Goal: Book appointment/travel/reservation

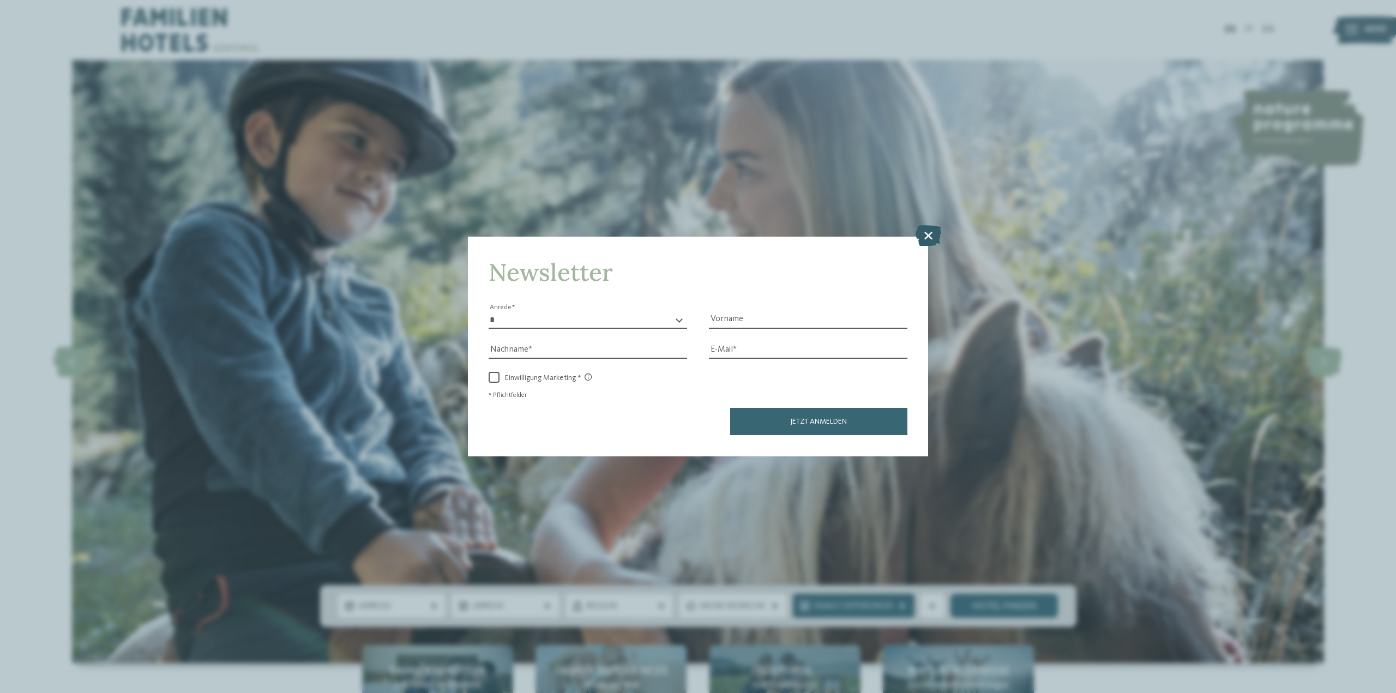
click at [928, 231] on icon at bounding box center [929, 235] width 26 height 21
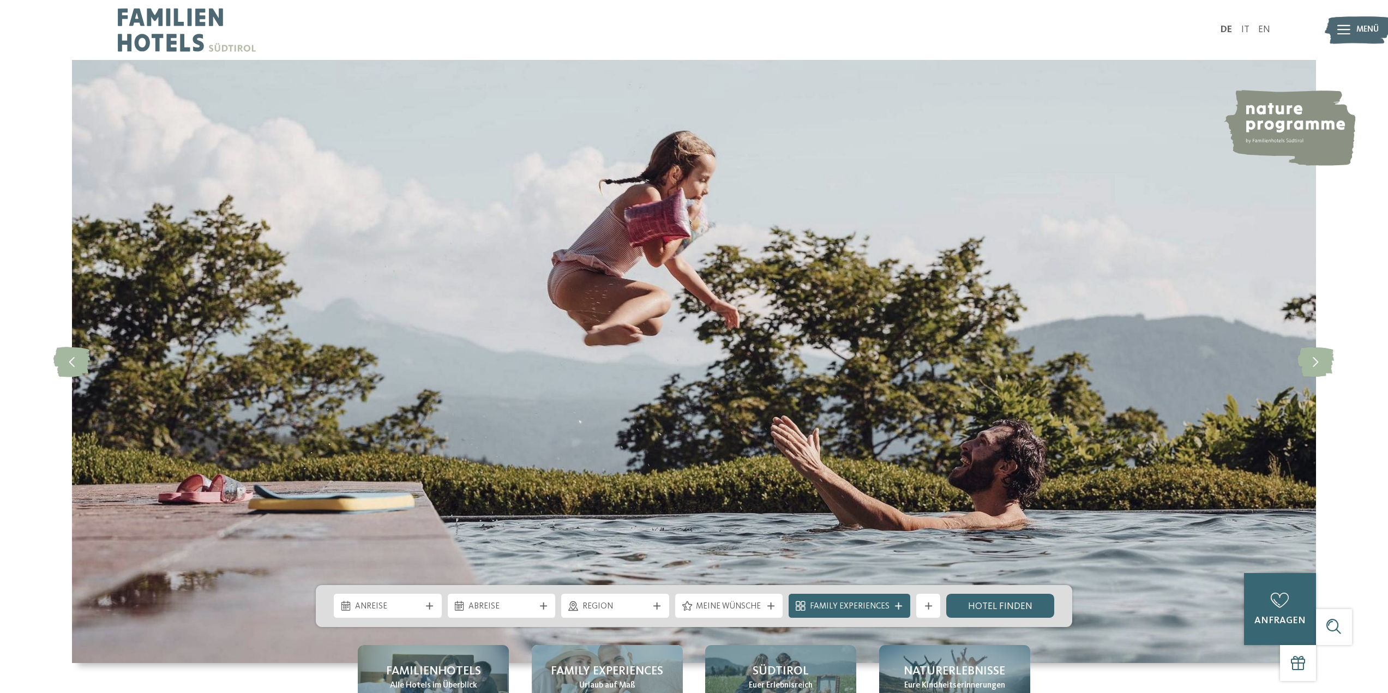
scroll to position [218, 0]
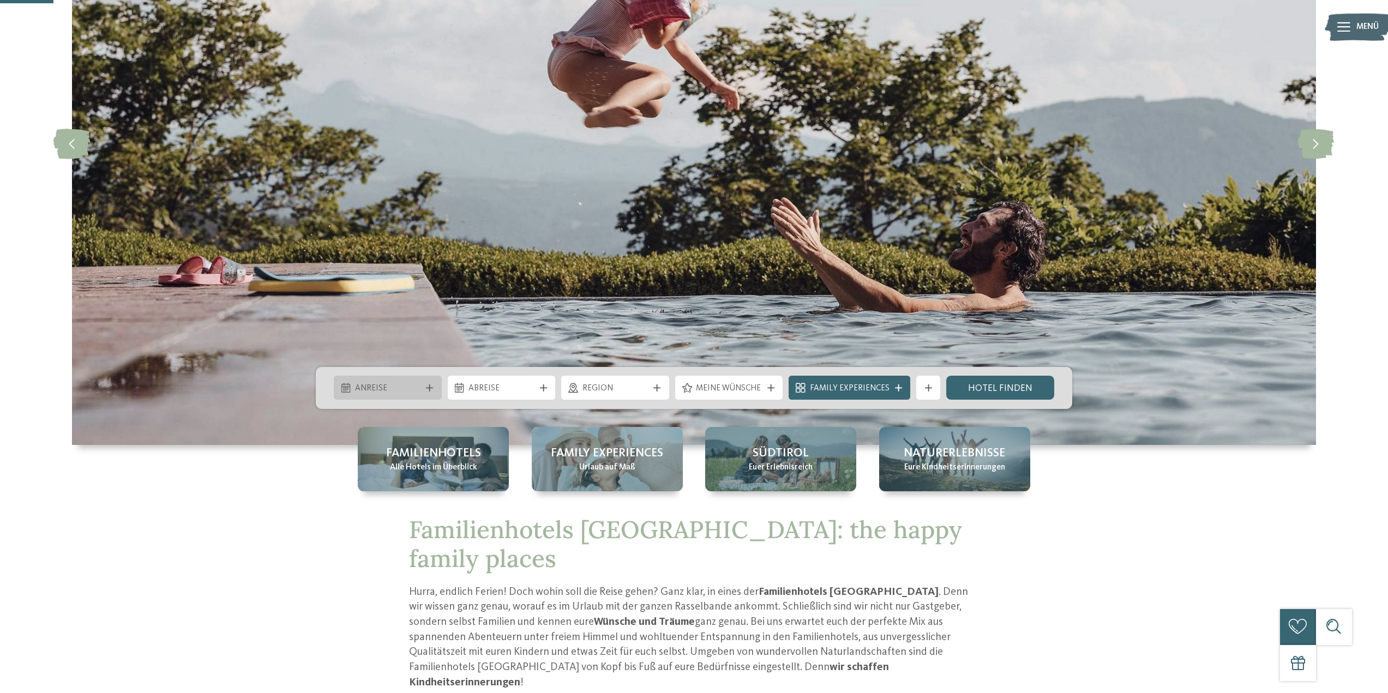
click at [379, 382] on div "Anreise" at bounding box center [388, 388] width 72 height 13
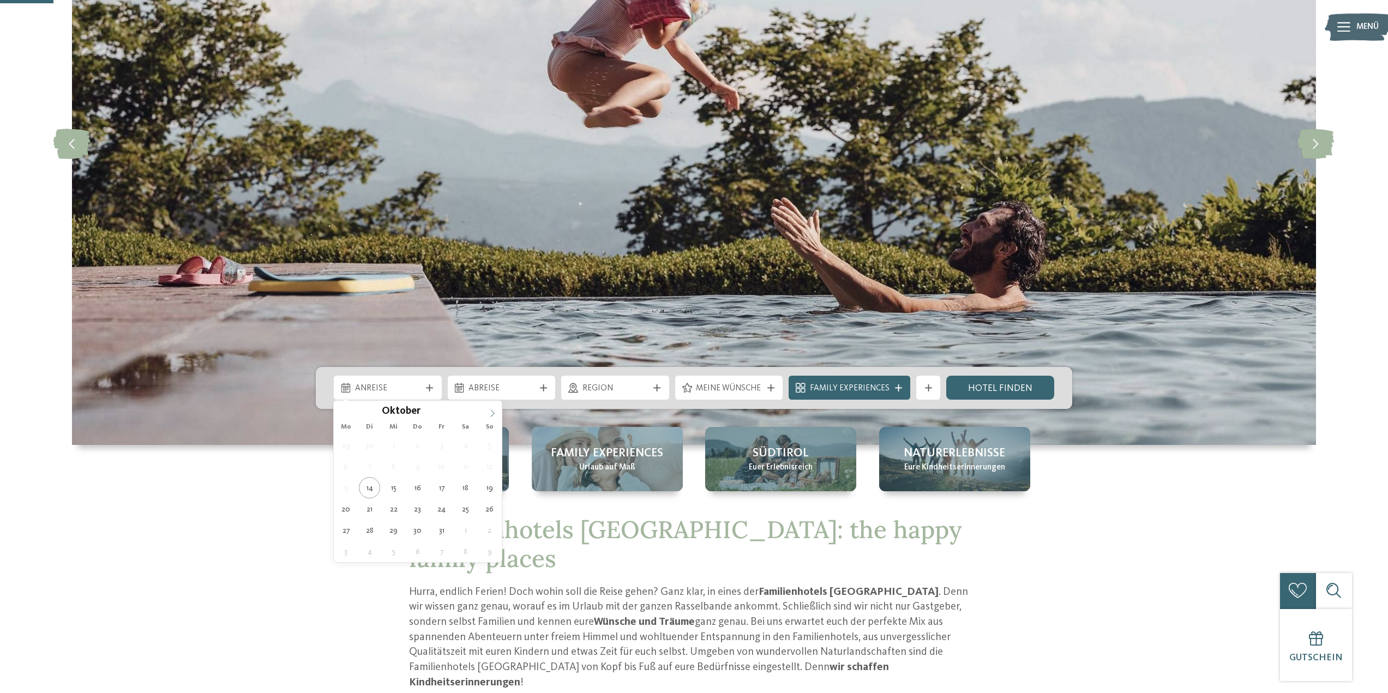
click at [495, 414] on icon at bounding box center [493, 414] width 8 height 8
type input "****"
click at [495, 414] on icon at bounding box center [493, 414] width 8 height 8
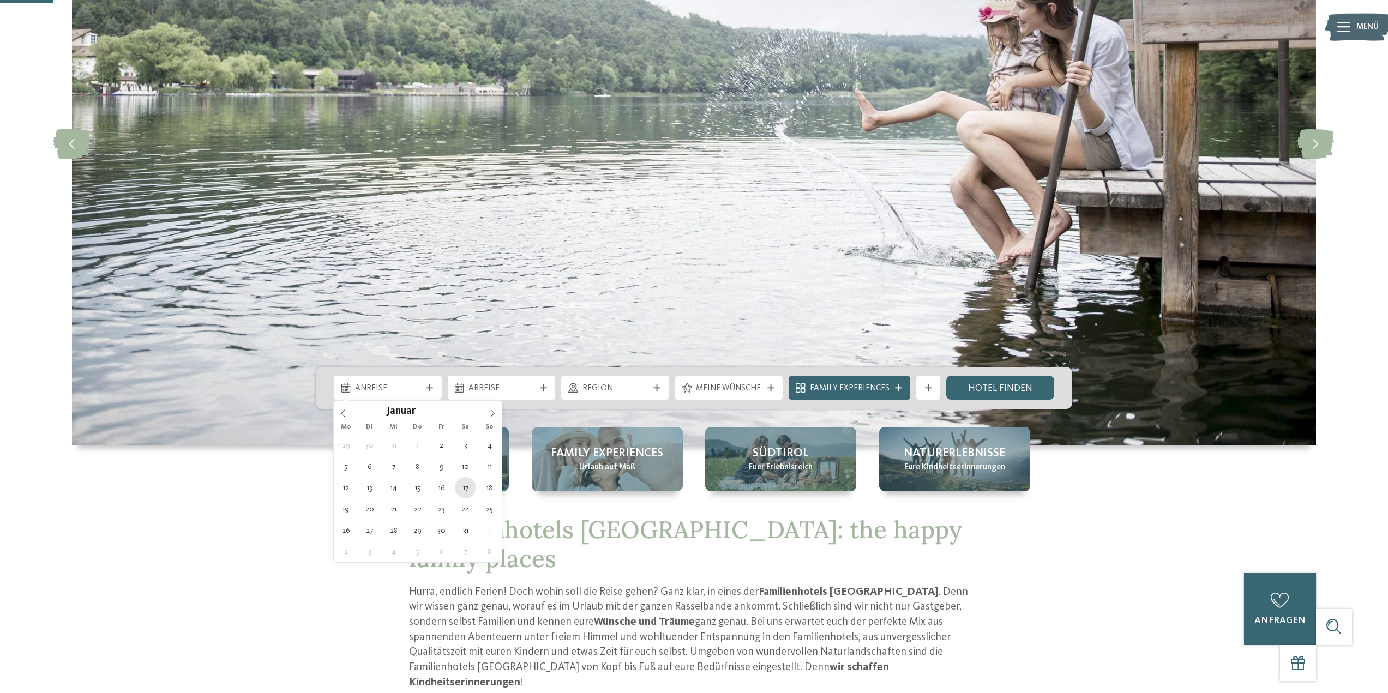
type div "[DATE]"
type input "****"
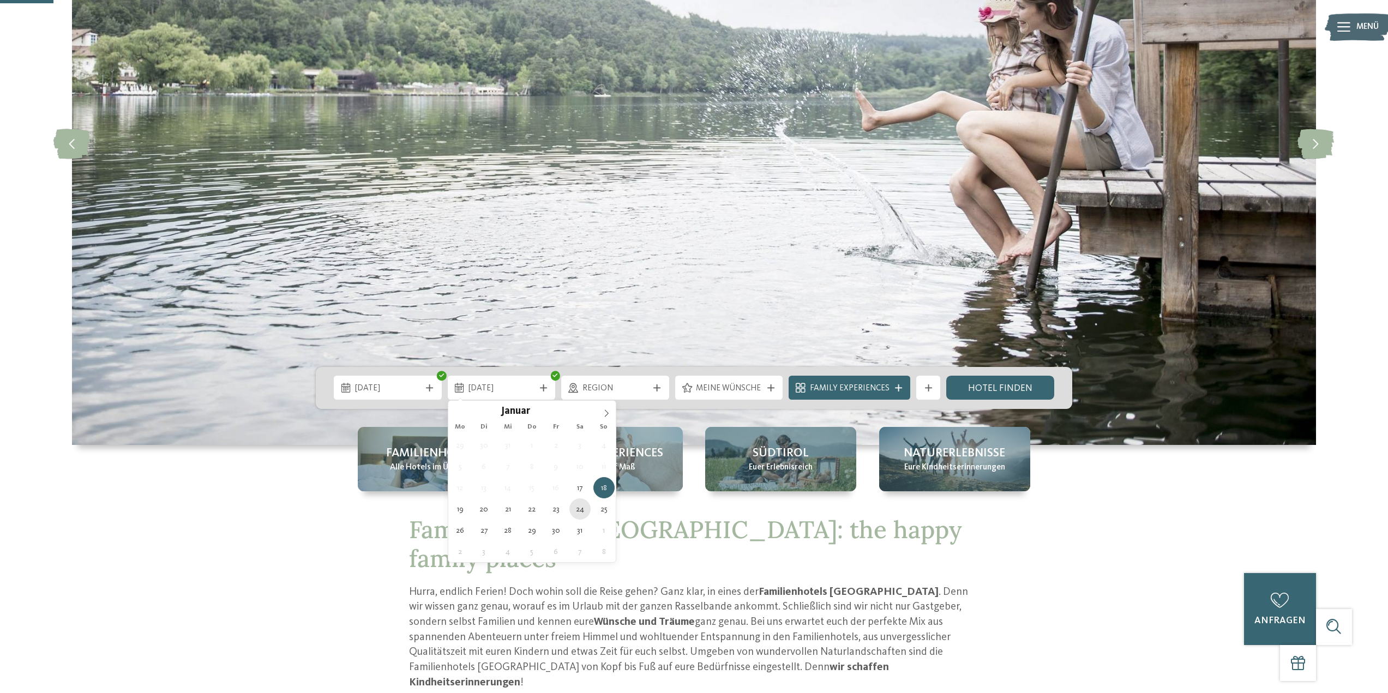
type div "[DATE]"
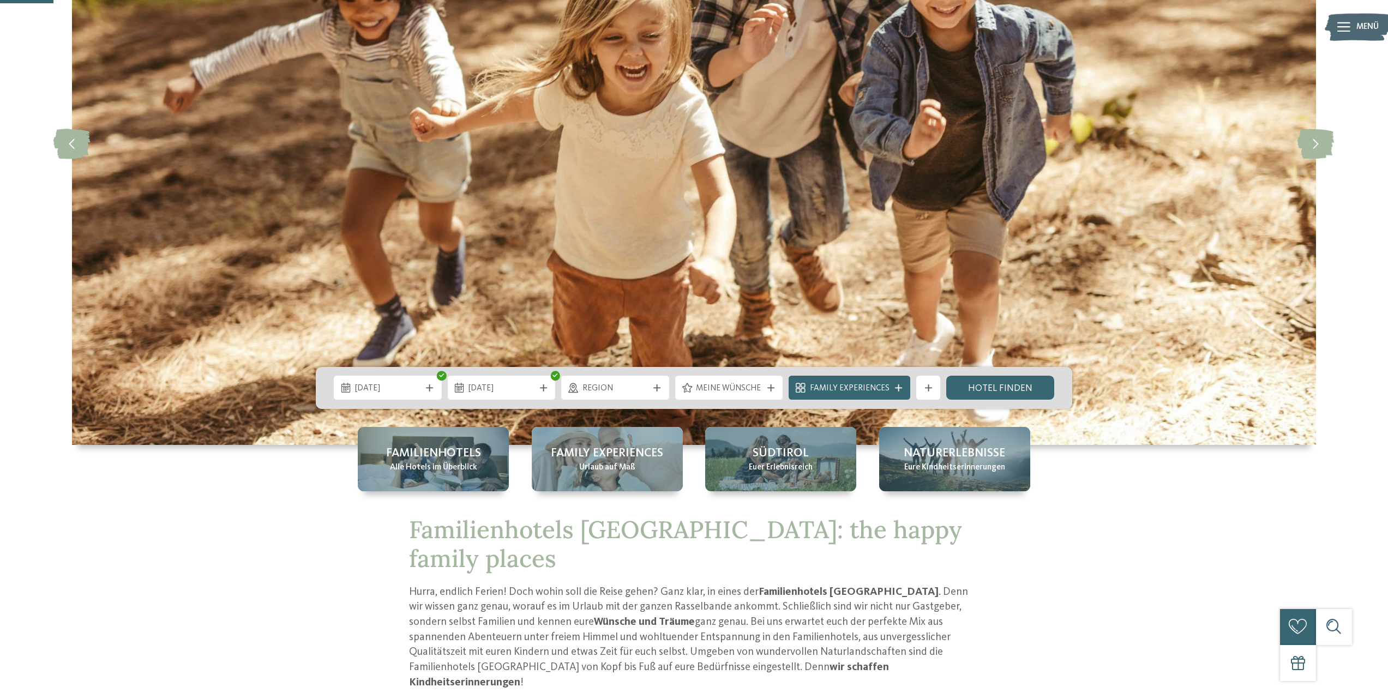
click at [608, 387] on span "Region" at bounding box center [615, 389] width 66 height 12
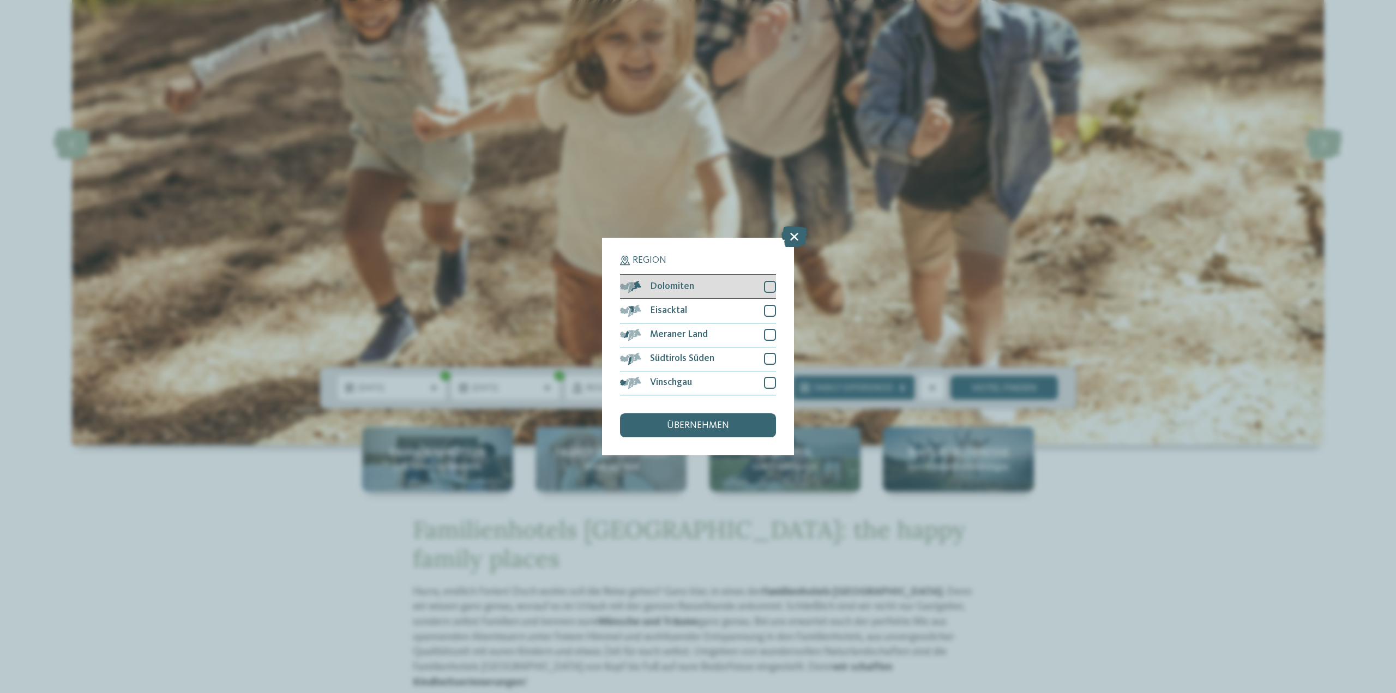
click at [766, 289] on div at bounding box center [770, 287] width 12 height 12
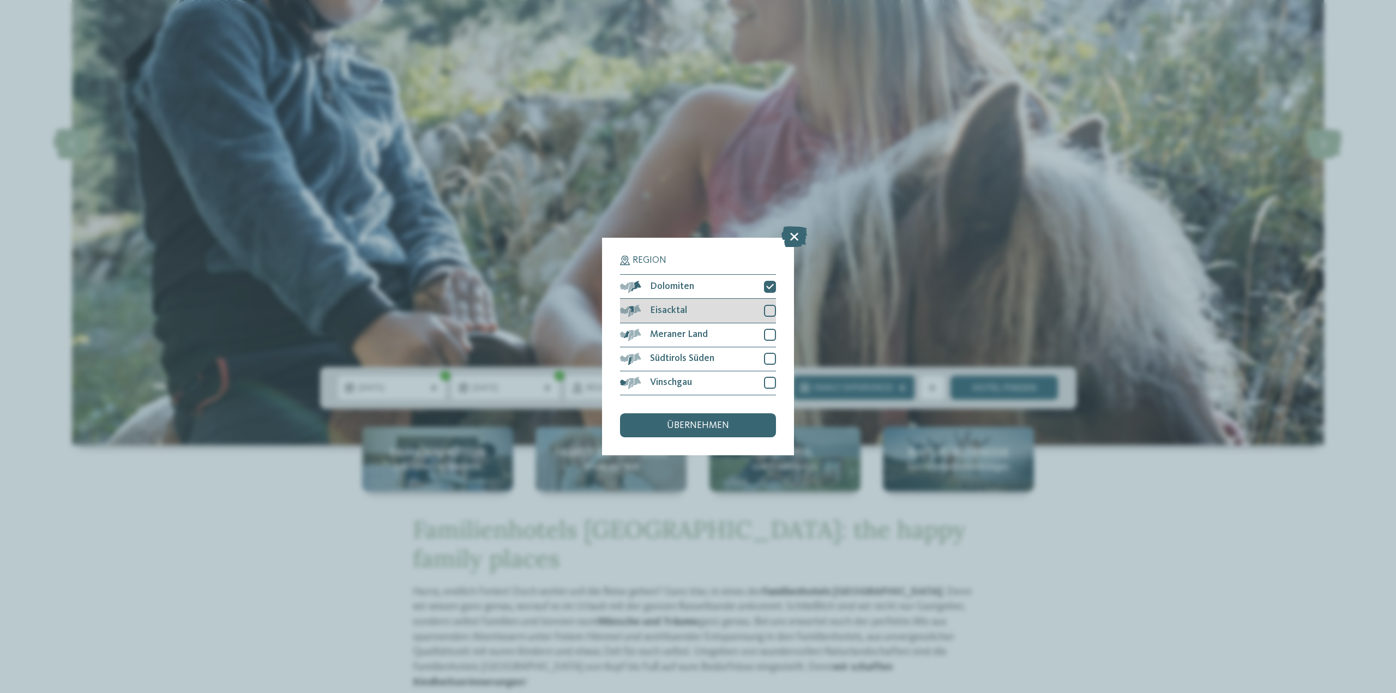
click at [771, 308] on div at bounding box center [770, 311] width 12 height 12
click at [767, 335] on div at bounding box center [770, 335] width 12 height 12
click at [701, 426] on span "übernehmen" at bounding box center [698, 426] width 62 height 10
